Goal: Information Seeking & Learning: Understand process/instructions

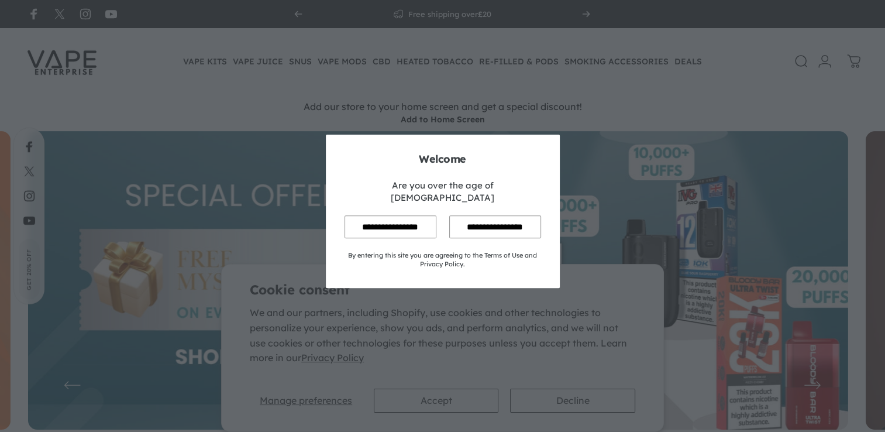
click at [365, 215] on input "**********" at bounding box center [390, 226] width 92 height 23
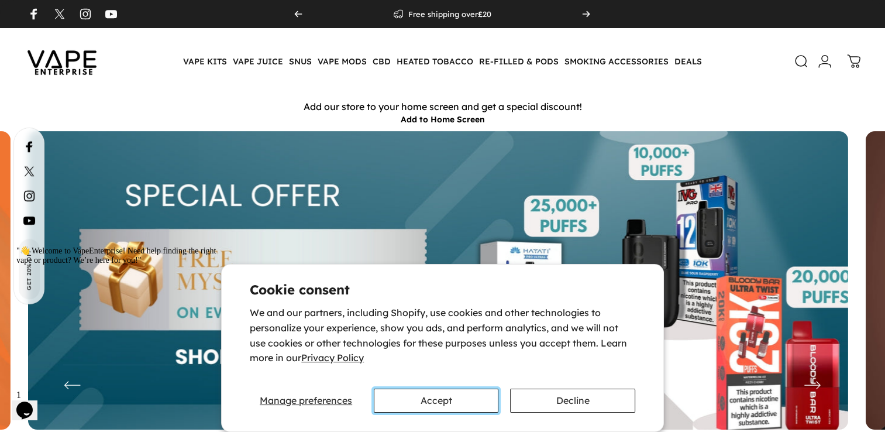
click at [414, 405] on button "Accept" at bounding box center [436, 400] width 125 height 24
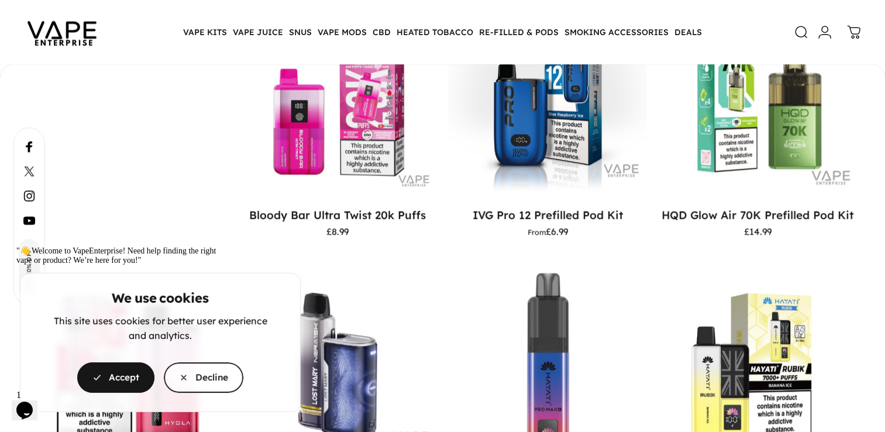
scroll to position [1334, 0]
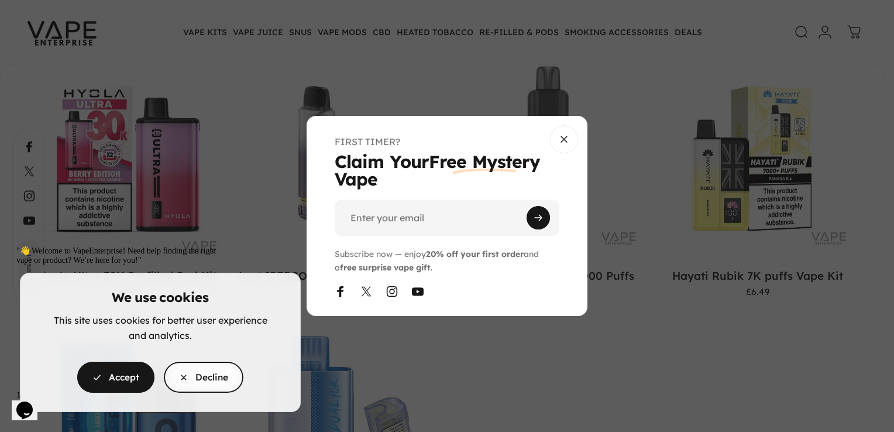
click at [563, 137] on cookie-banner "We use cookies This site uses cookies for better user experience and analytics.…" at bounding box center [447, 216] width 894 height 432
click at [561, 142] on cookie-banner "We use cookies This site uses cookies for better user experience and analytics.…" at bounding box center [447, 216] width 894 height 432
click at [119, 265] on div ""👋 Welcome to VapeEnterprise! Need help finding the right vape or product? We’r…" at bounding box center [121, 255] width 211 height 19
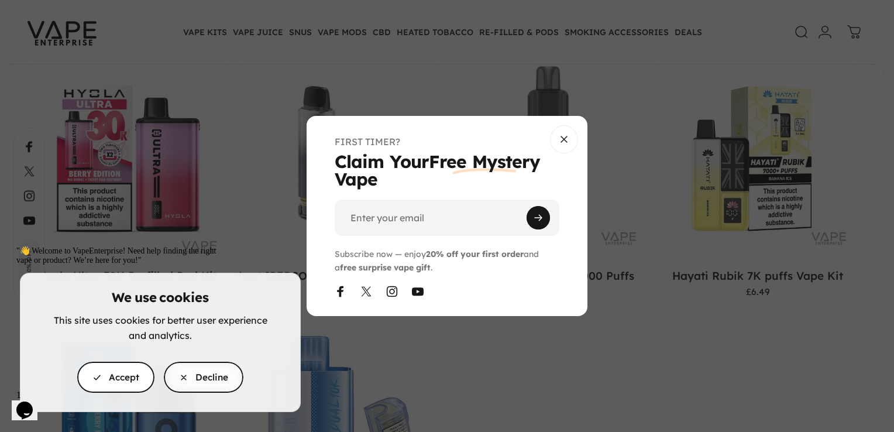
click at [119, 381] on span "button" at bounding box center [116, 376] width 116 height 61
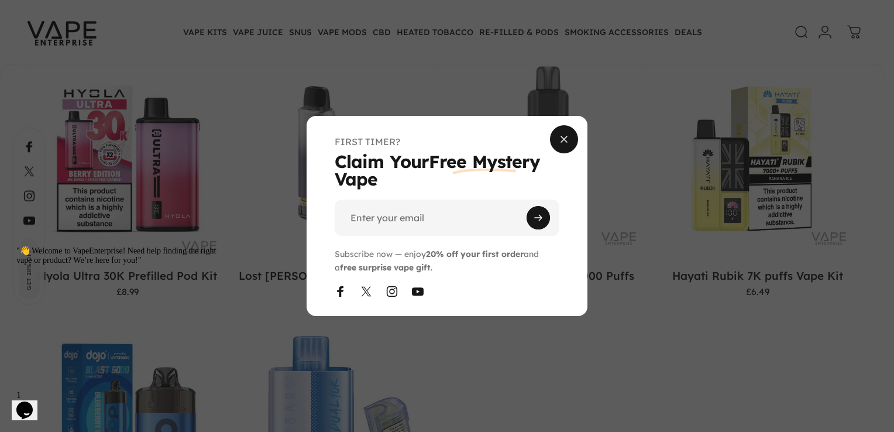
click at [569, 137] on span "Close" at bounding box center [564, 139] width 42 height 56
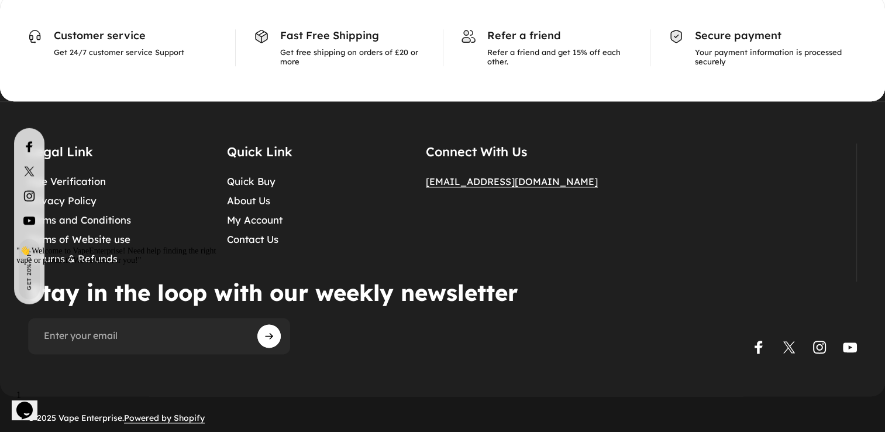
scroll to position [5823, 0]
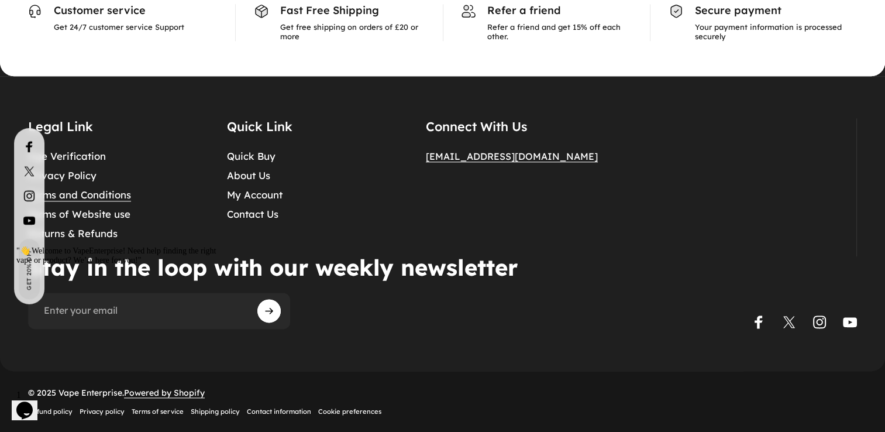
click at [81, 189] on link "Terms and Conditions" at bounding box center [79, 195] width 103 height 12
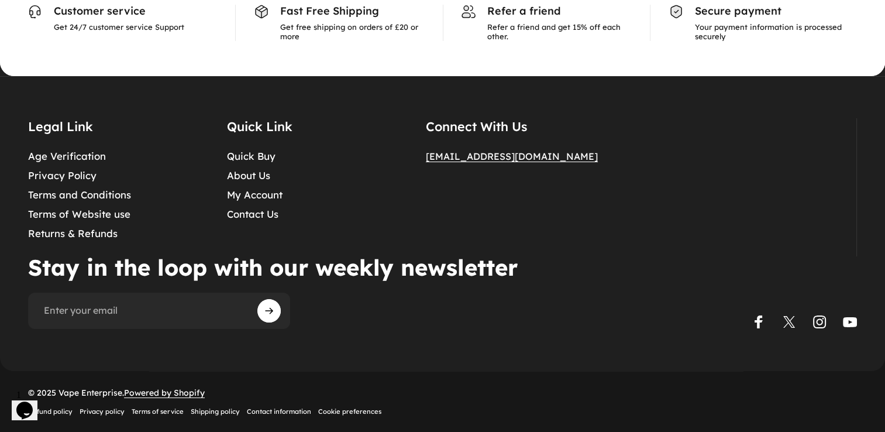
scroll to position [181, 0]
click at [160, 408] on link "Terms of service" at bounding box center [158, 411] width 52 height 8
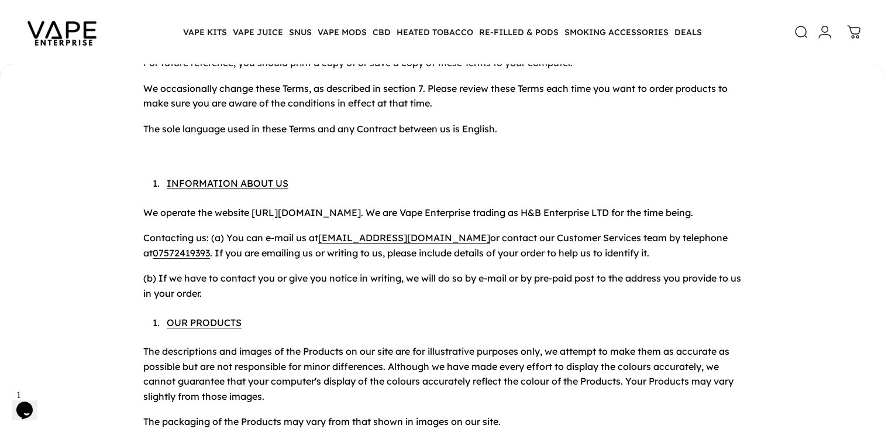
scroll to position [295, 0]
